Goal: Task Accomplishment & Management: Manage account settings

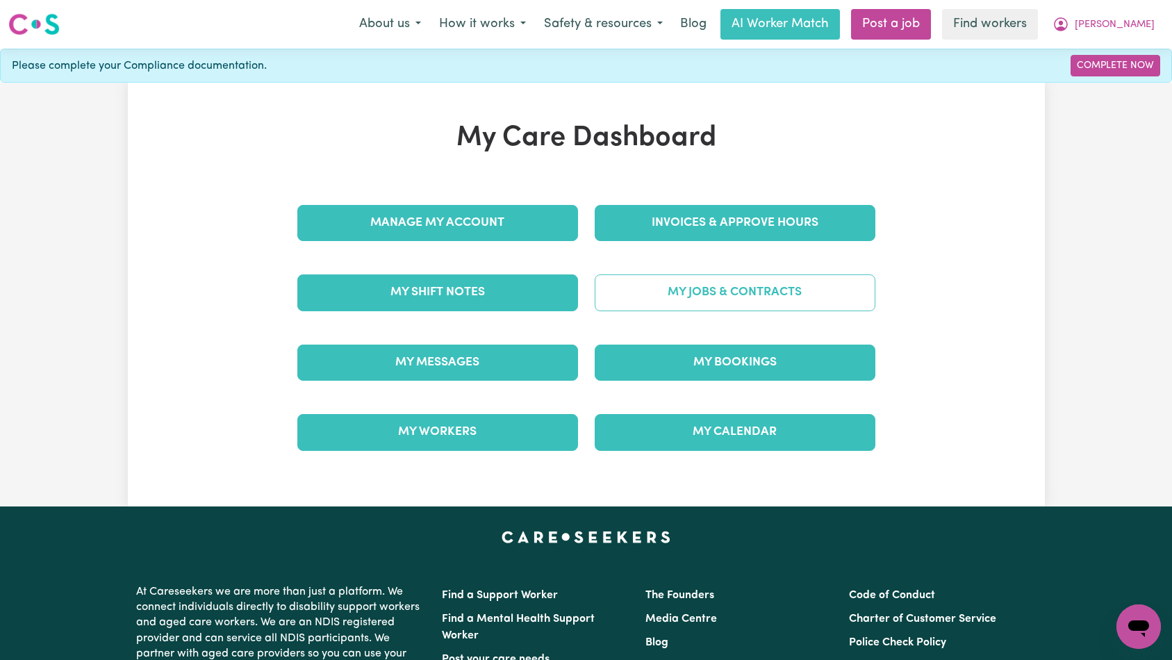
click at [685, 306] on link "My Jobs & Contracts" at bounding box center [735, 293] width 281 height 36
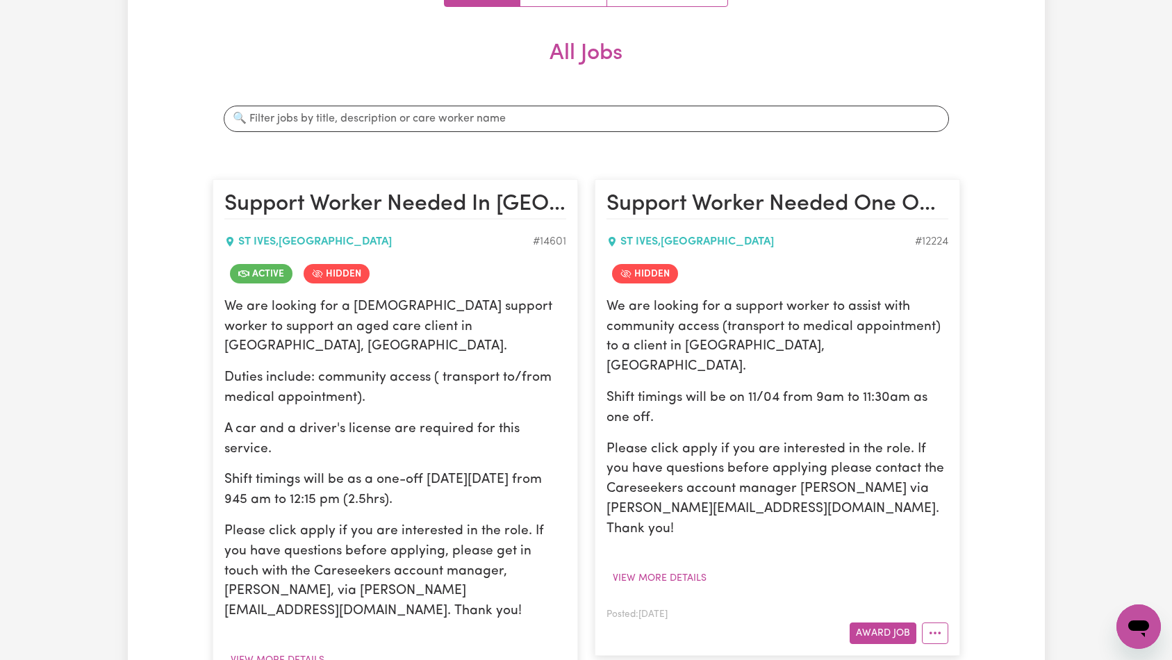
scroll to position [338, 0]
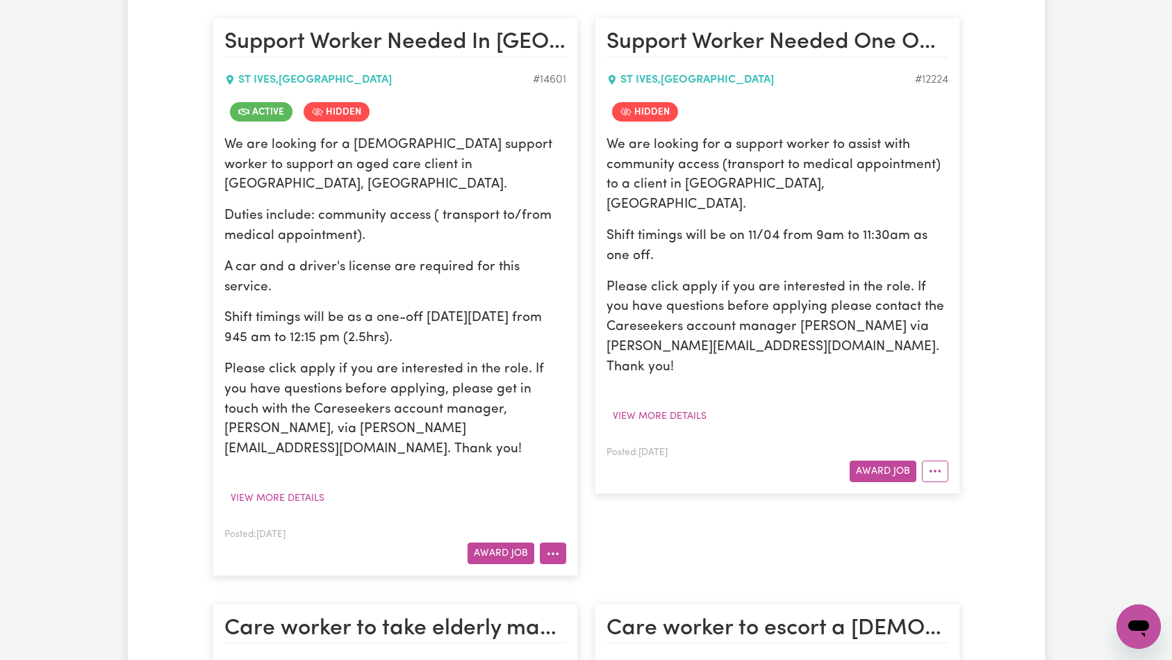
click at [556, 543] on button "More options" at bounding box center [553, 554] width 26 height 22
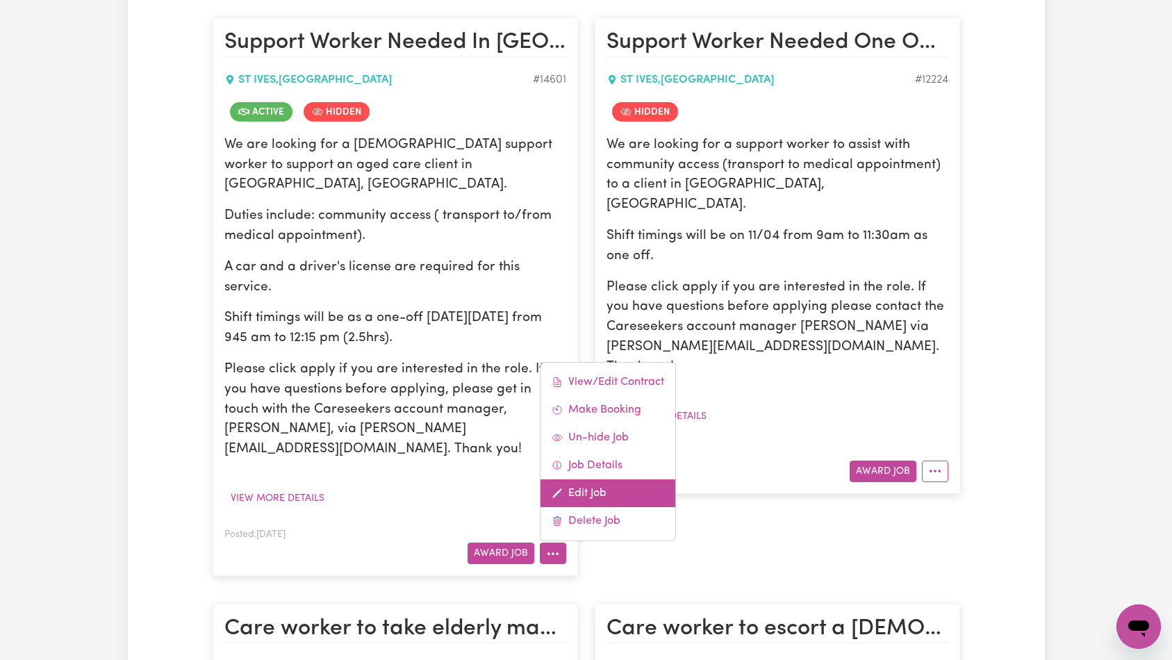
click at [601, 480] on link "Edit Job" at bounding box center [608, 494] width 135 height 28
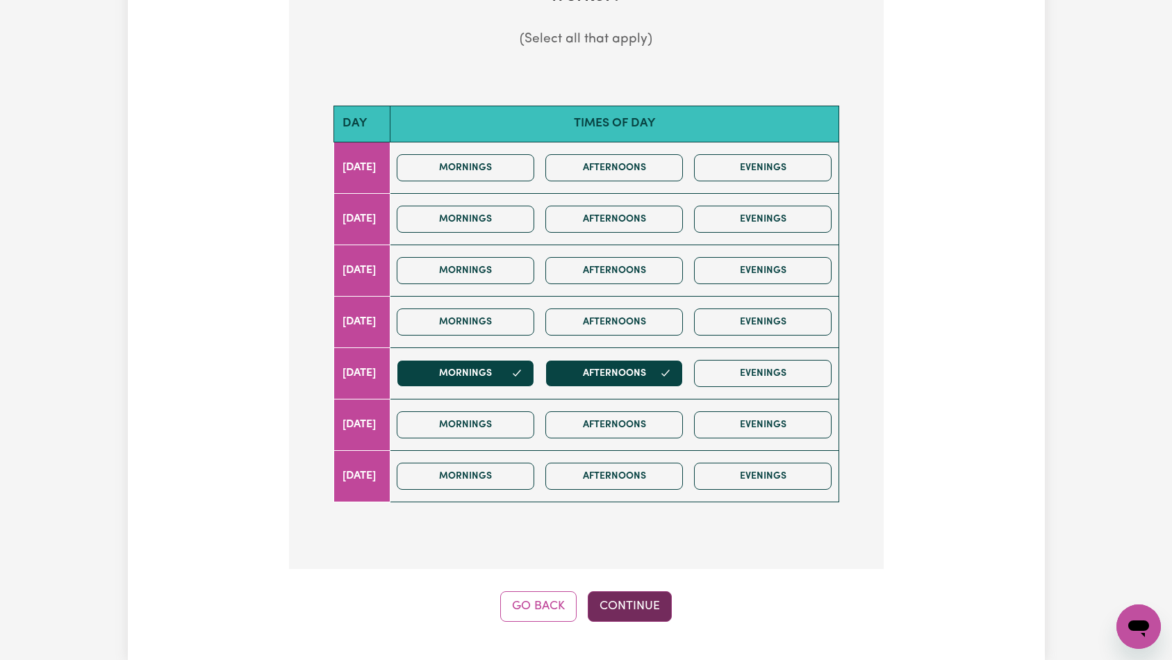
click at [632, 591] on button "Continue" at bounding box center [630, 606] width 84 height 31
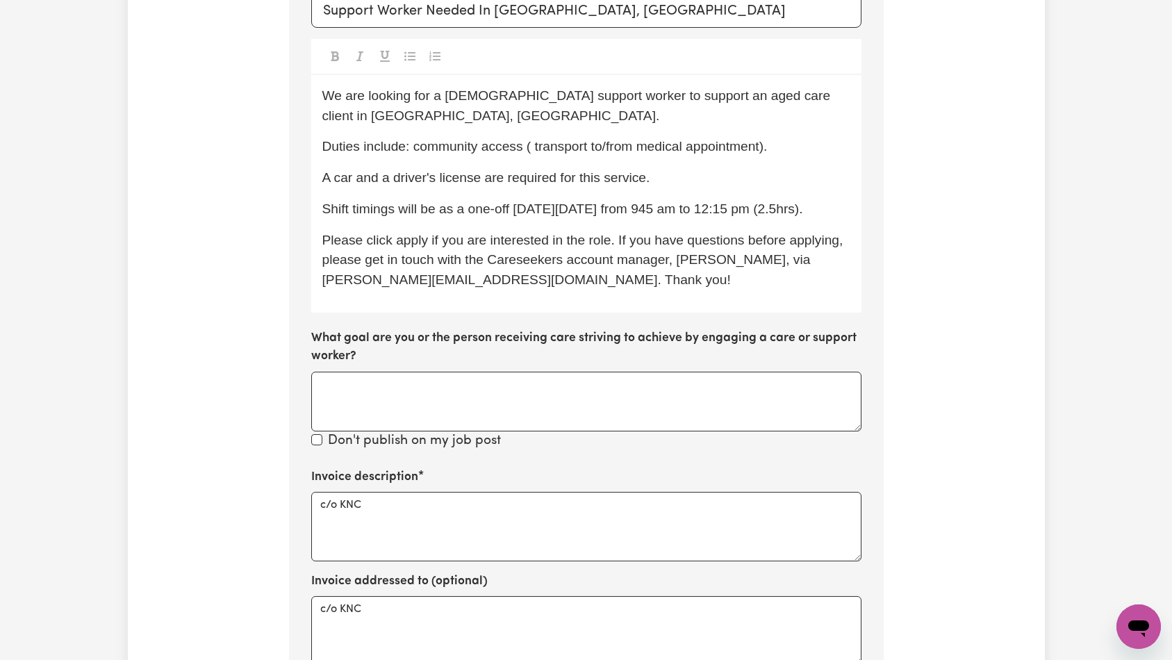
scroll to position [586, 0]
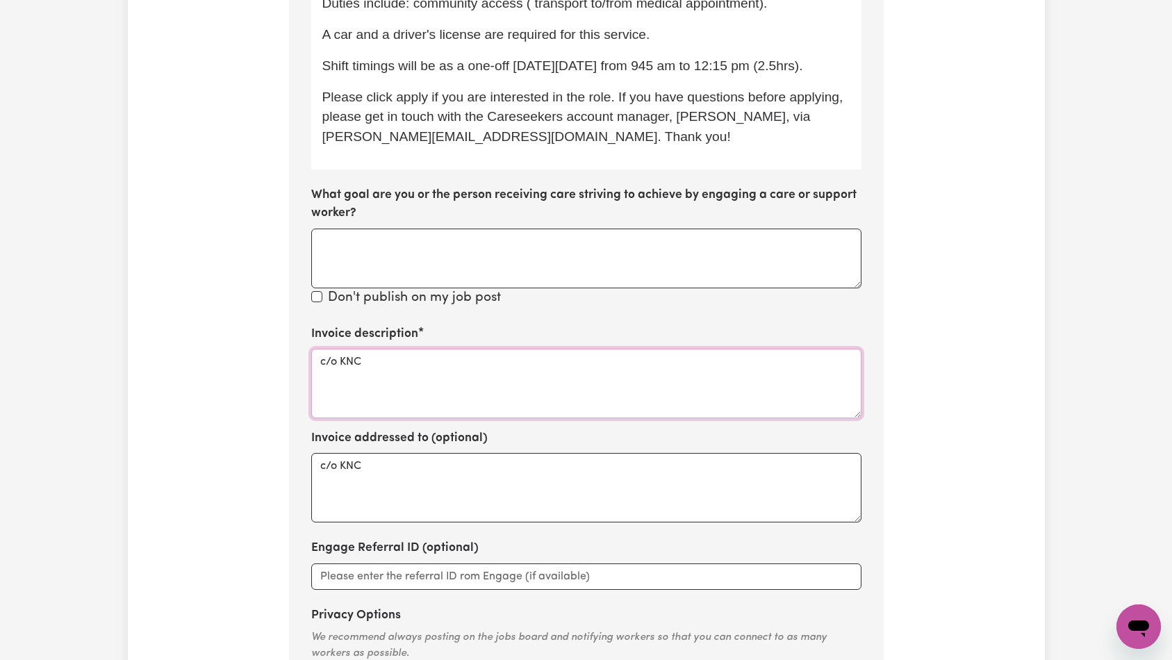
click at [537, 349] on textarea "c/o KNC" at bounding box center [586, 383] width 550 height 69
paste textarea "Domestic support and Social Support"
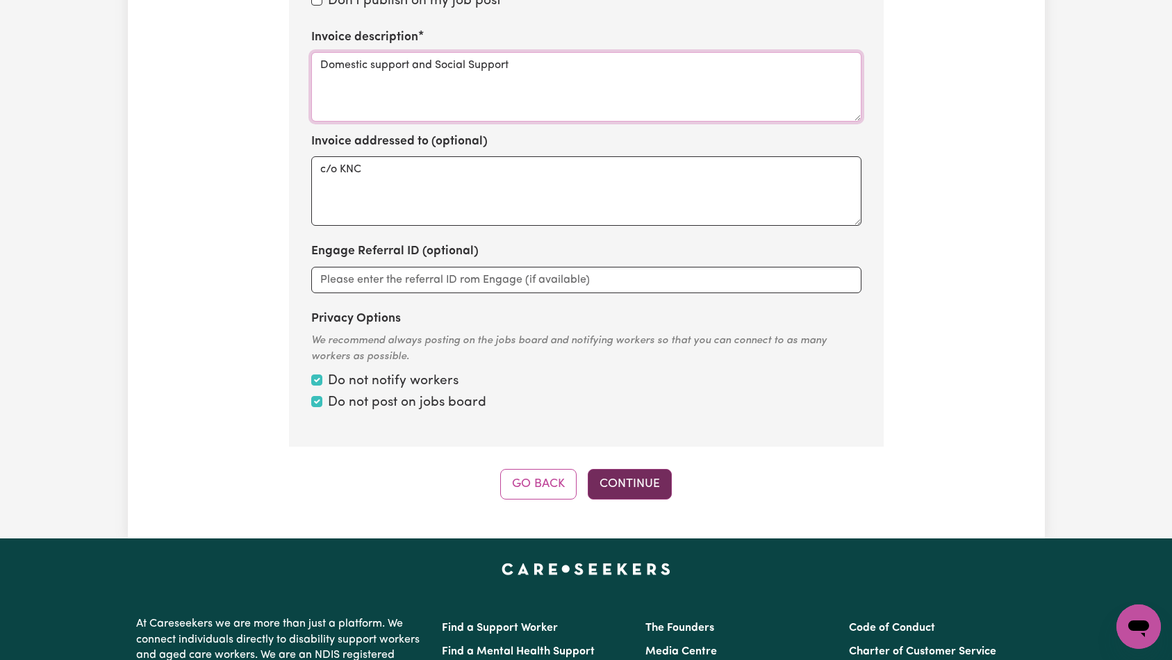
type textarea "Domestic support and Social Support"
click at [655, 469] on button "Continue" at bounding box center [630, 484] width 84 height 31
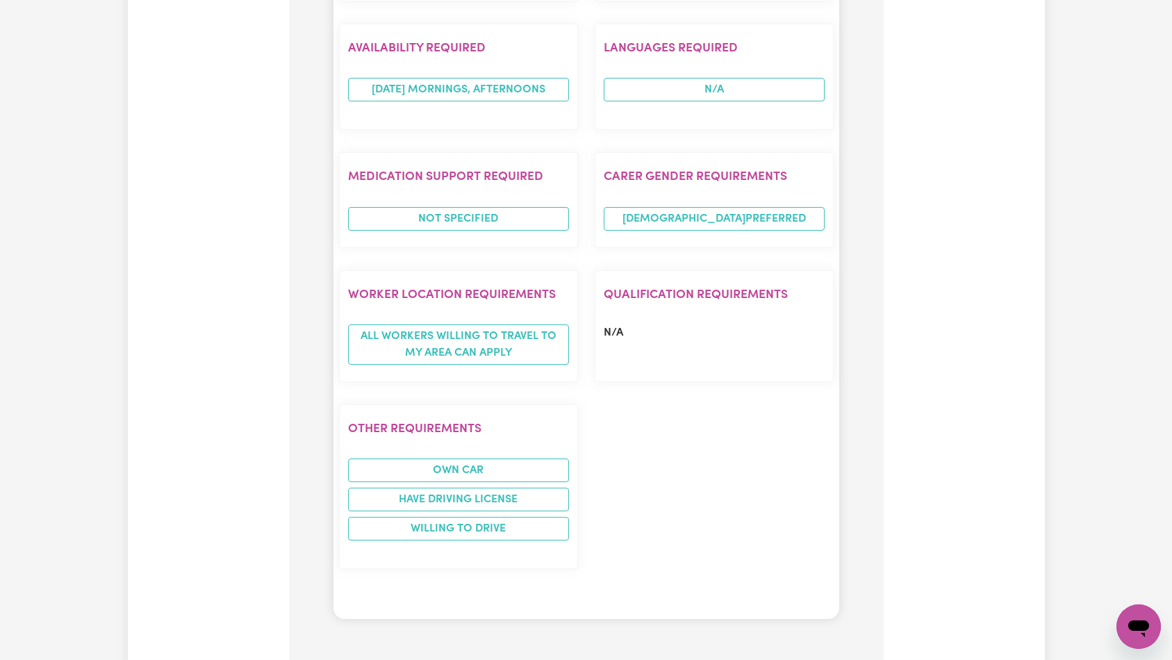
scroll to position [1527, 0]
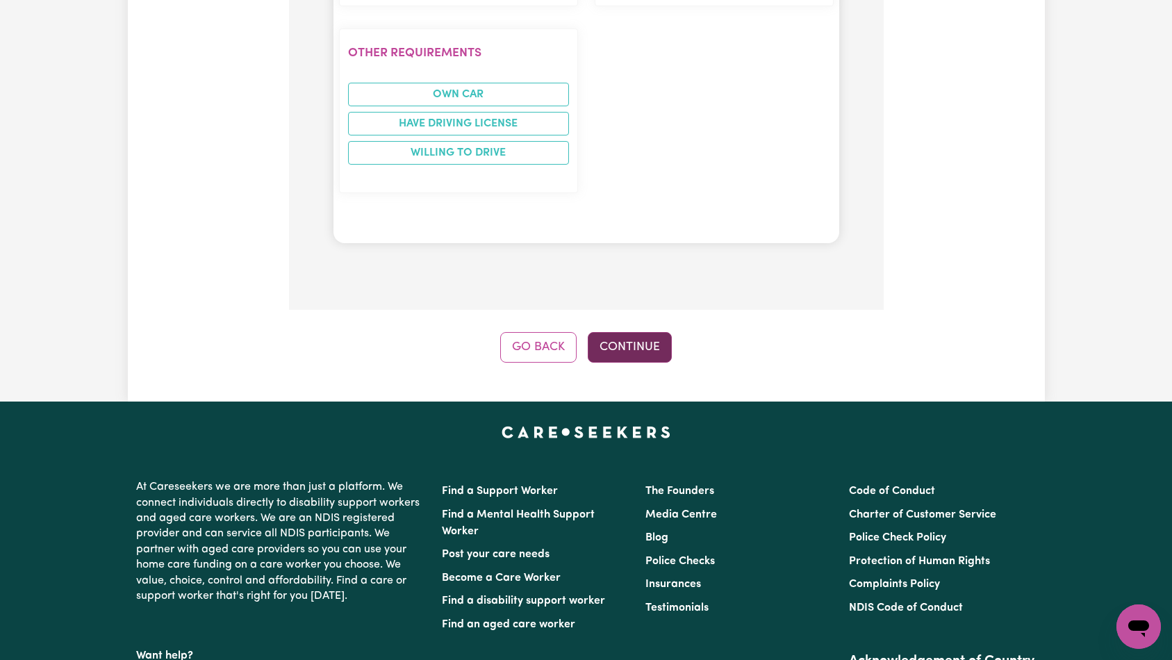
click at [641, 332] on button "Continue" at bounding box center [630, 347] width 84 height 31
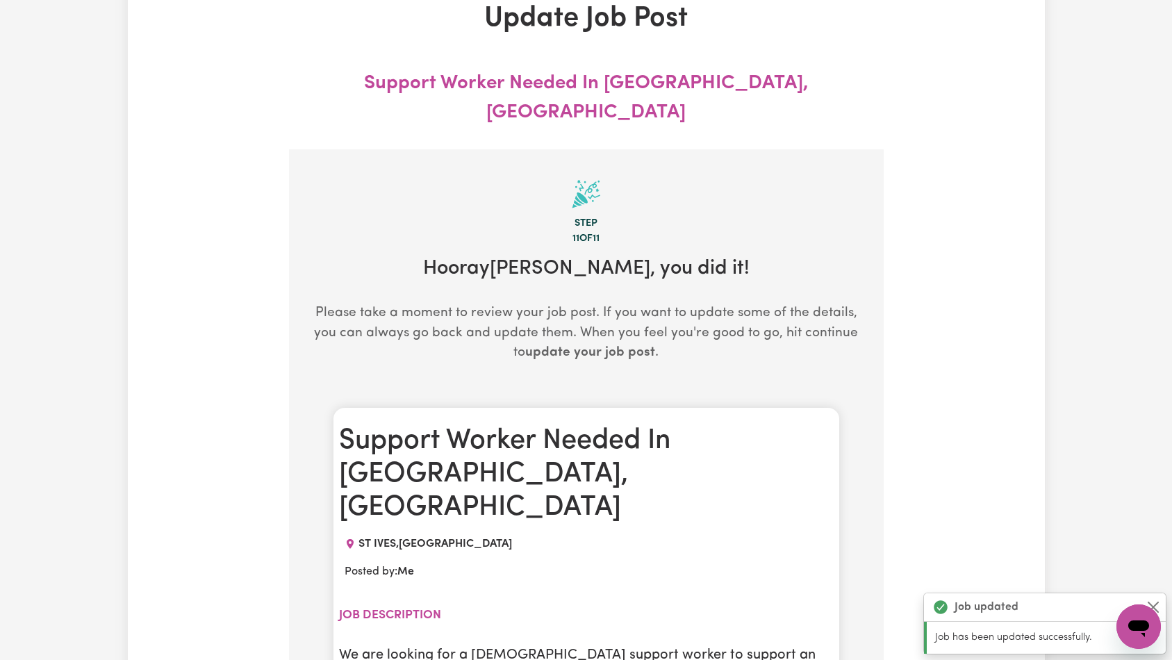
scroll to position [0, 0]
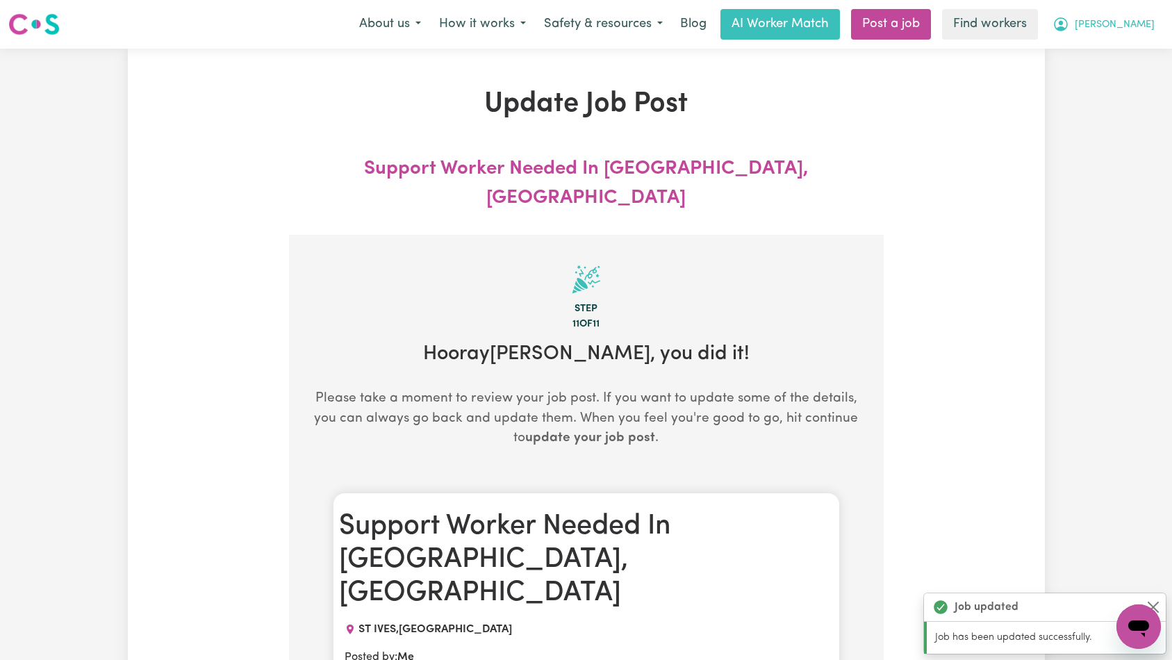
click at [1145, 29] on span "[PERSON_NAME]" at bounding box center [1115, 24] width 80 height 15
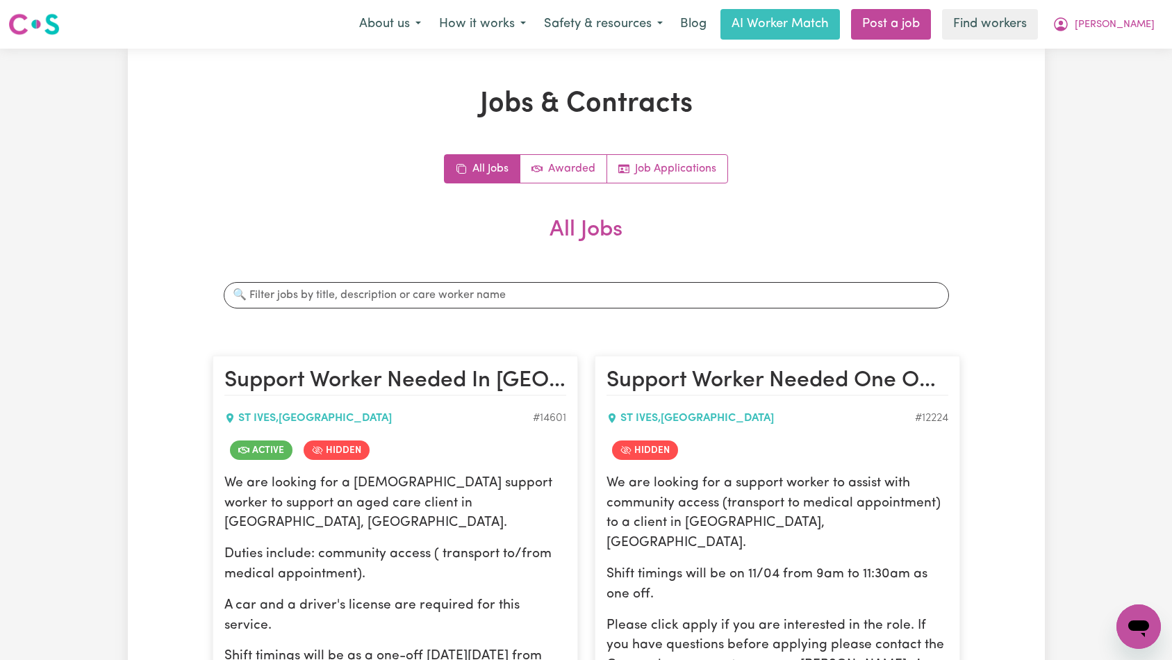
click at [1133, 25] on span "[PERSON_NAME]" at bounding box center [1115, 24] width 80 height 15
click at [1108, 88] on link "Logout" at bounding box center [1109, 80] width 110 height 26
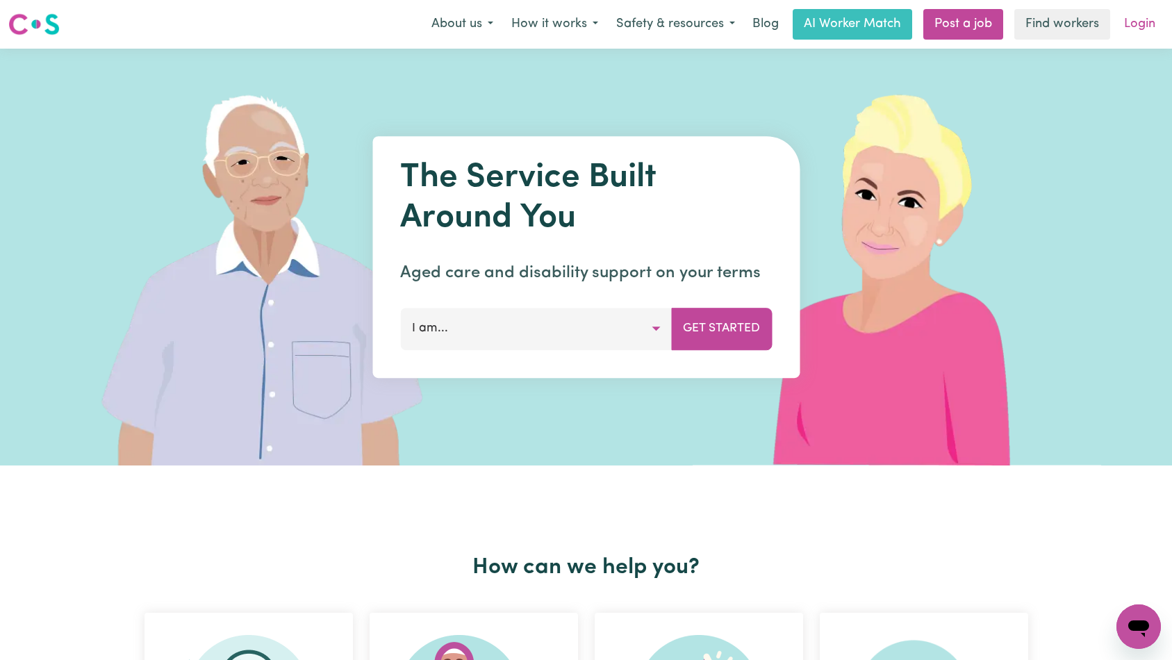
click at [1144, 23] on link "Login" at bounding box center [1140, 24] width 48 height 31
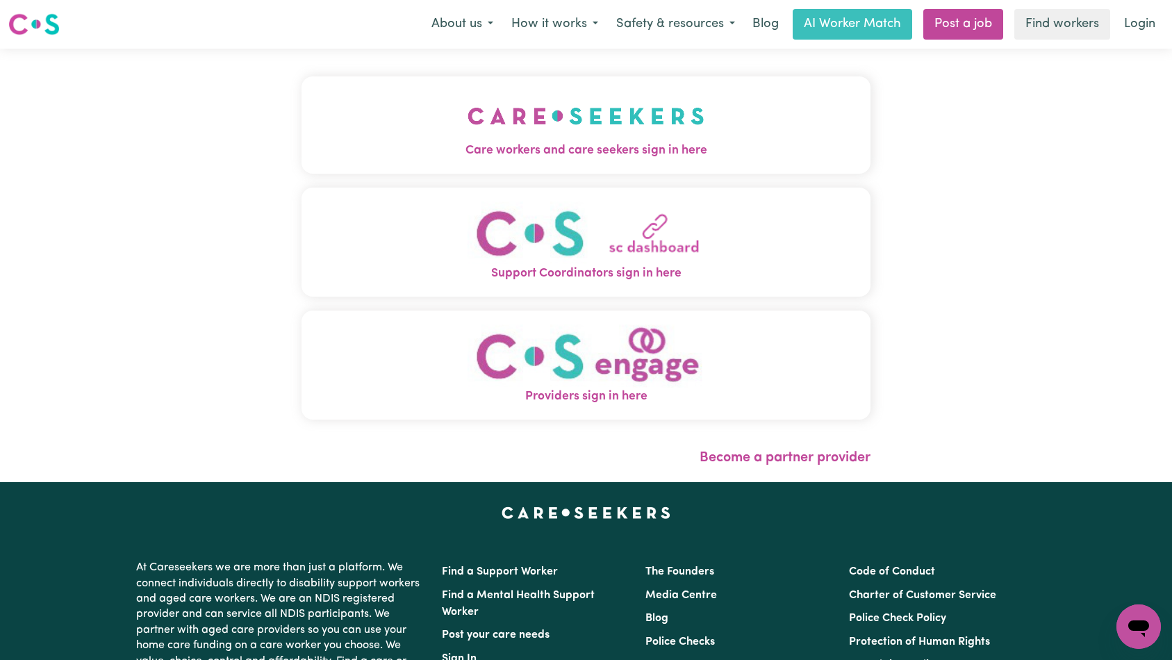
click at [468, 93] on img "Care workers and care seekers sign in here" at bounding box center [586, 115] width 237 height 51
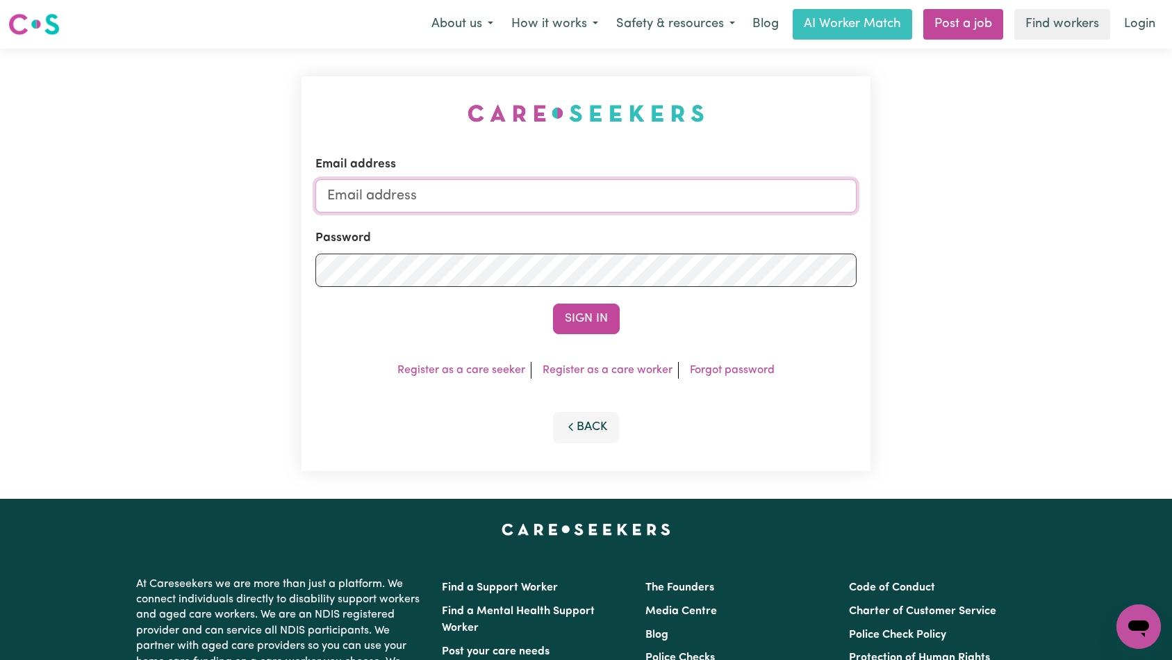
click at [661, 199] on input "Email address" at bounding box center [587, 195] width 542 height 33
type input "[EMAIL_ADDRESS][DOMAIN_NAME]"
click at [600, 324] on button "Sign In" at bounding box center [586, 319] width 67 height 31
